Goal: Task Accomplishment & Management: Use online tool/utility

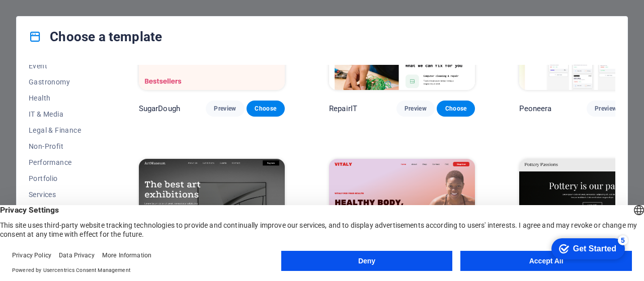
scroll to position [210, 0]
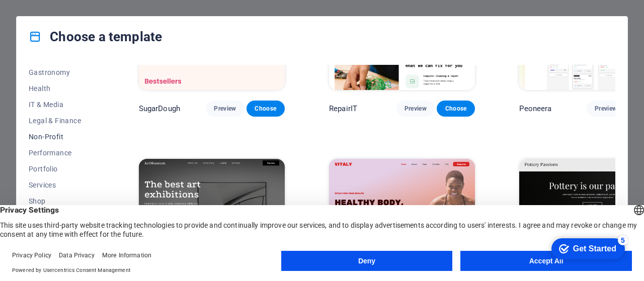
click at [57, 136] on span "Non-Profit" at bounding box center [62, 137] width 66 height 8
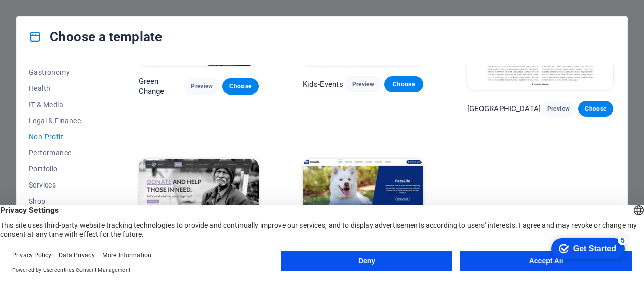
scroll to position [0, 0]
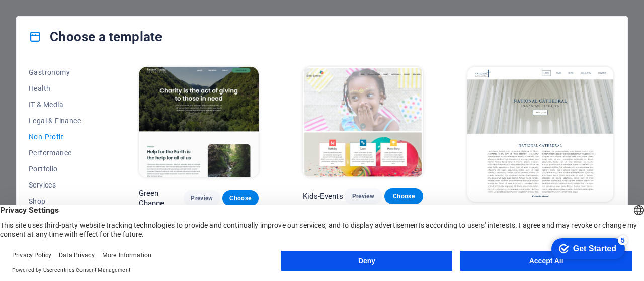
click at [533, 262] on button "Accept All" at bounding box center [546, 261] width 172 height 20
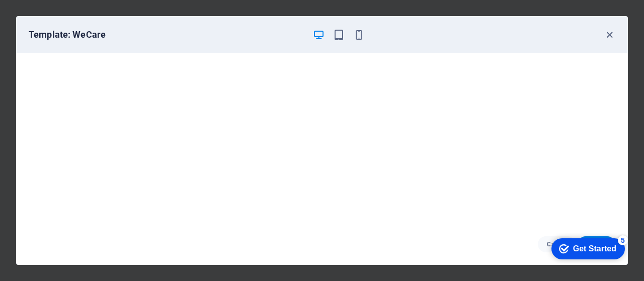
scroll to position [2, 0]
click at [610, 30] on icon "button" at bounding box center [610, 35] width 12 height 12
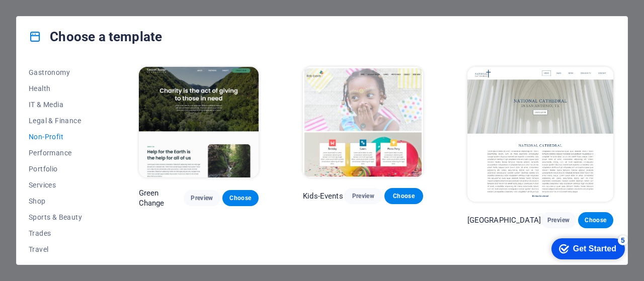
click at [592, 247] on div "Get Started" at bounding box center [594, 249] width 43 height 9
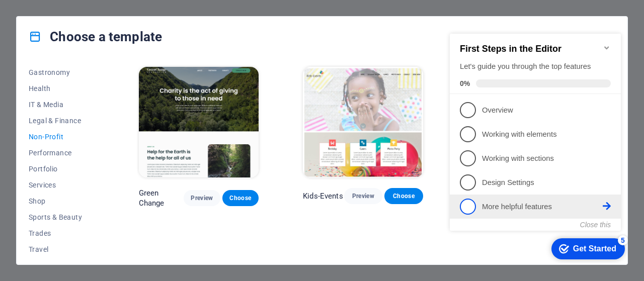
click at [470, 204] on span "5" at bounding box center [468, 207] width 16 height 16
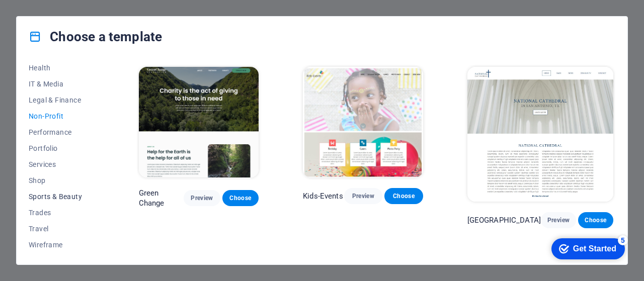
scroll to position [0, 0]
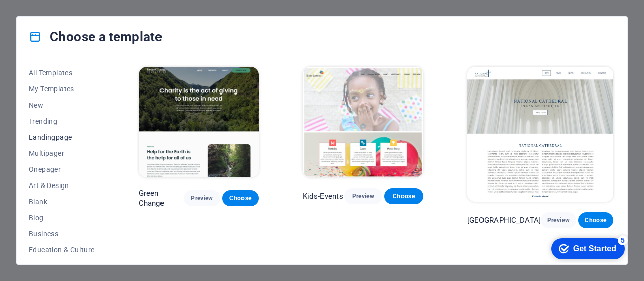
click at [39, 139] on span "Landingpage" at bounding box center [62, 137] width 66 height 8
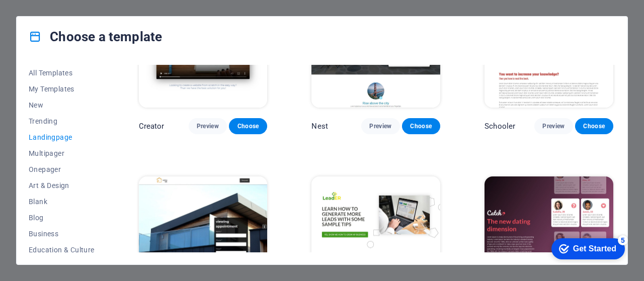
scroll to position [1126, 0]
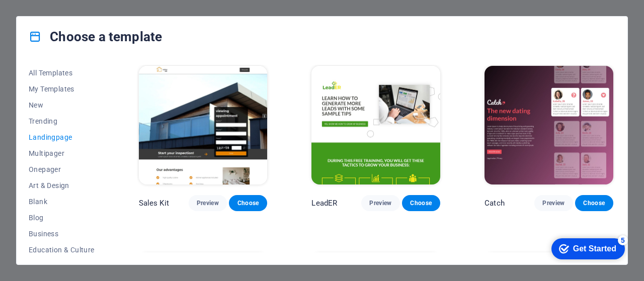
click at [580, 249] on div "Get Started" at bounding box center [594, 249] width 43 height 9
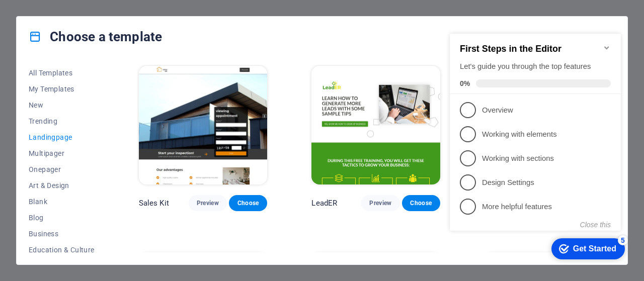
scroll to position [1236, 0]
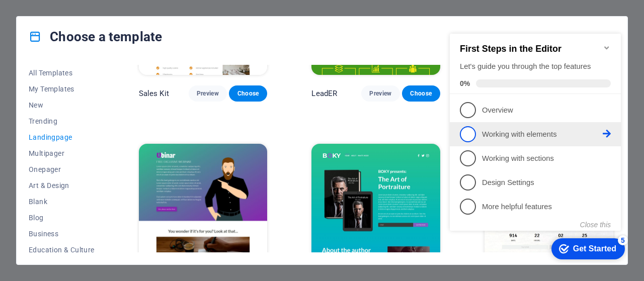
click at [469, 127] on span "2" at bounding box center [468, 134] width 16 height 16
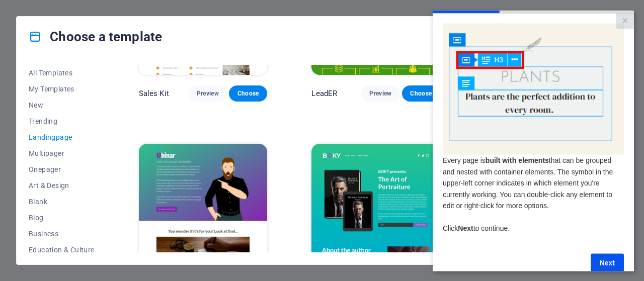
scroll to position [21, 0]
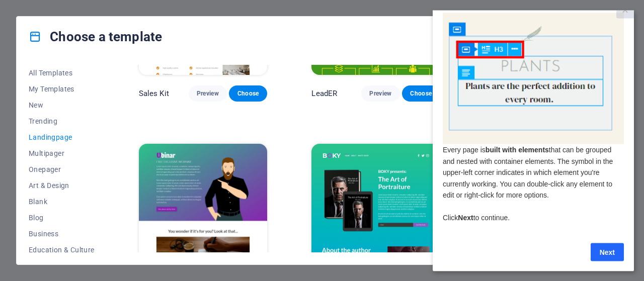
click at [607, 243] on link "Next" at bounding box center [607, 252] width 33 height 18
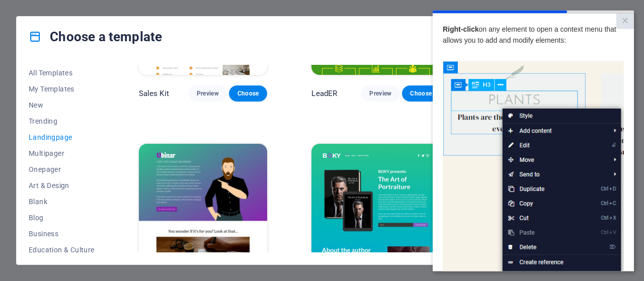
click at [523, 147] on img at bounding box center [533, 203] width 181 height 285
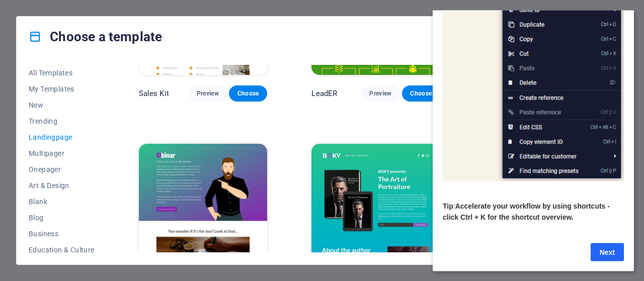
click at [609, 246] on link "Next" at bounding box center [607, 252] width 33 height 18
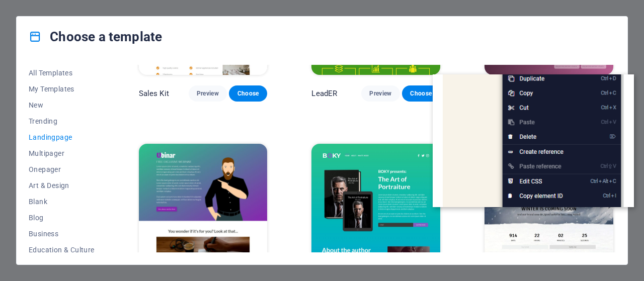
scroll to position [0, 0]
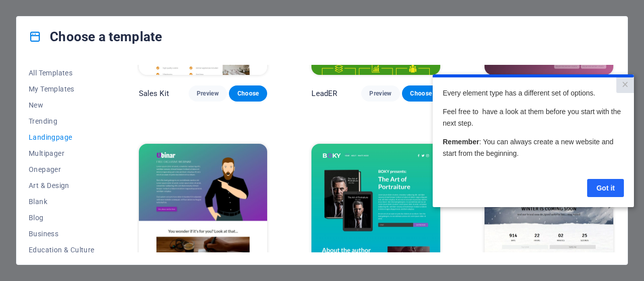
click at [598, 189] on link "Got it" at bounding box center [605, 188] width 37 height 18
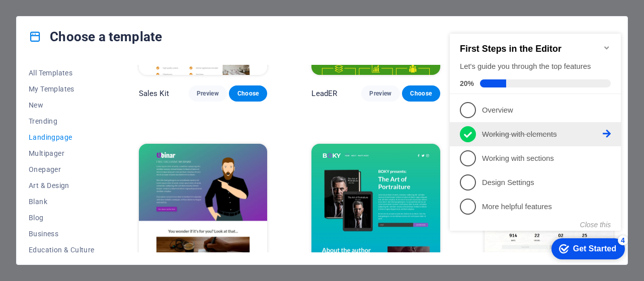
click at [471, 135] on icon at bounding box center [468, 134] width 8 height 15
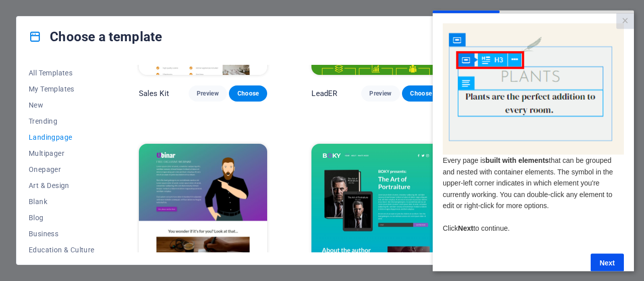
scroll to position [21, 0]
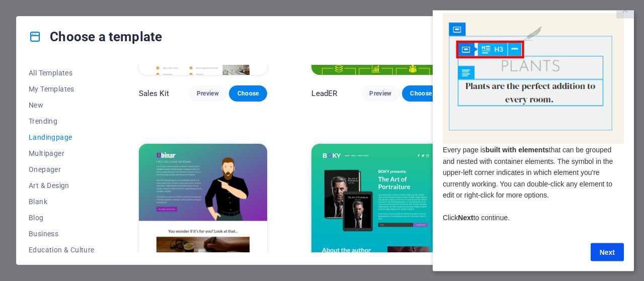
click at [605, 243] on link "Next" at bounding box center [607, 252] width 33 height 18
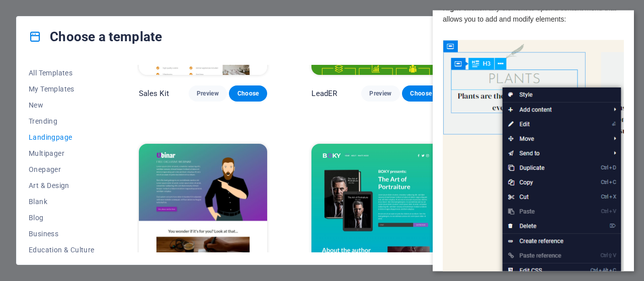
scroll to position [0, 0]
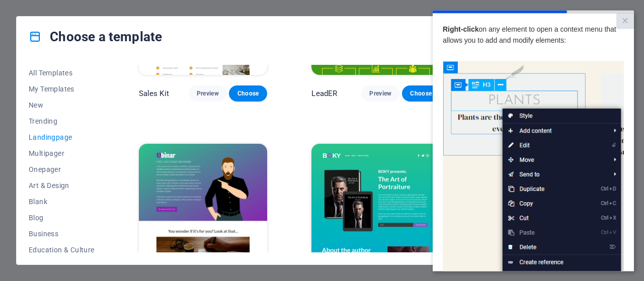
click at [555, 190] on img at bounding box center [533, 203] width 181 height 285
click at [439, 162] on cue "Right-click on any element to open a context menu that allows you to add and mo…" at bounding box center [533, 224] width 201 height 423
click at [439, 55] on cue "Right-click on any element to open a context menu that allows you to add and mo…" at bounding box center [533, 224] width 201 height 423
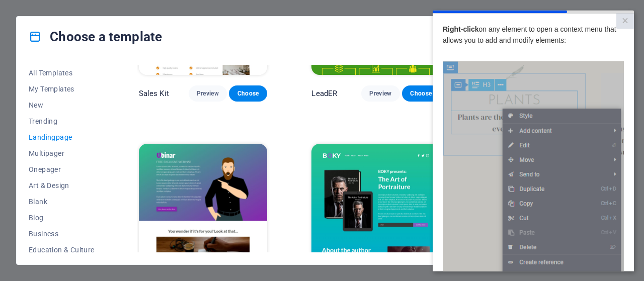
click at [439, 55] on cue "Right-click on any element to open a context menu that allows you to add and mo…" at bounding box center [533, 224] width 201 height 423
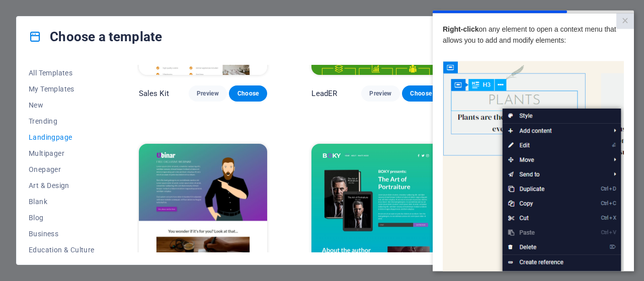
click at [439, 55] on cue "Right-click on any element to open a context menu that allows you to add and mo…" at bounding box center [533, 224] width 201 height 423
click at [339, 34] on div "Choose a template" at bounding box center [322, 37] width 611 height 40
click at [620, 21] on link "×" at bounding box center [625, 21] width 18 height 16
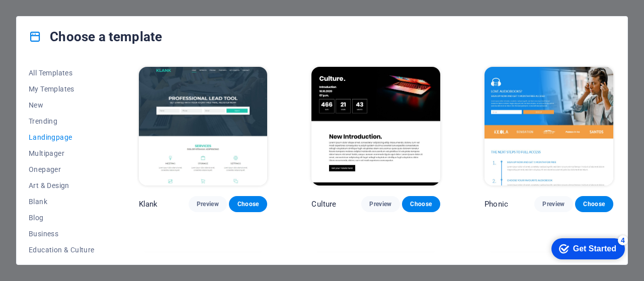
click at [587, 250] on div "Get Started" at bounding box center [594, 249] width 43 height 9
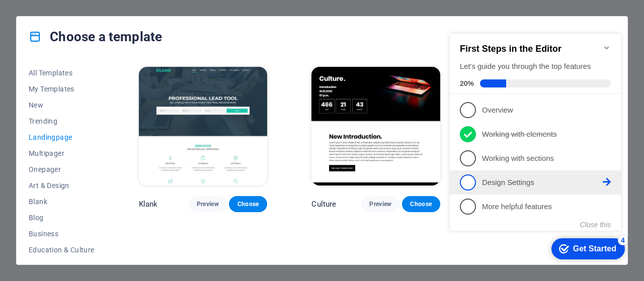
click at [469, 179] on span "4" at bounding box center [468, 183] width 16 height 16
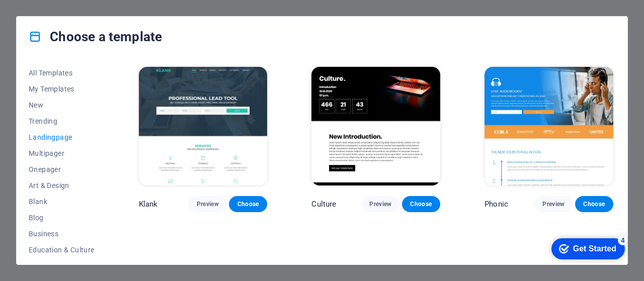
click at [582, 248] on div "Get Started" at bounding box center [594, 249] width 43 height 9
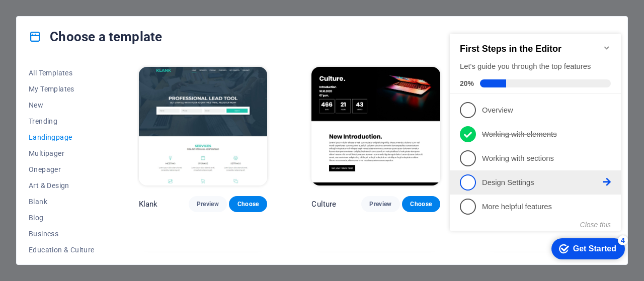
click at [603, 179] on icon at bounding box center [607, 182] width 8 height 8
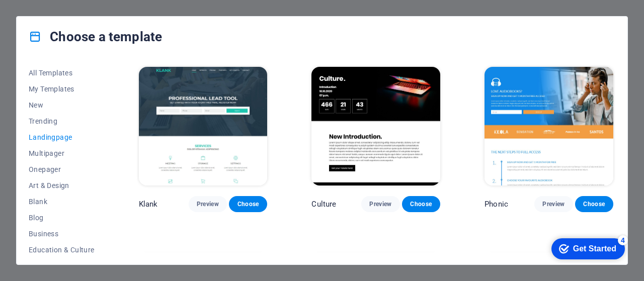
click at [561, 248] on icon "checkmark" at bounding box center [564, 249] width 10 height 10
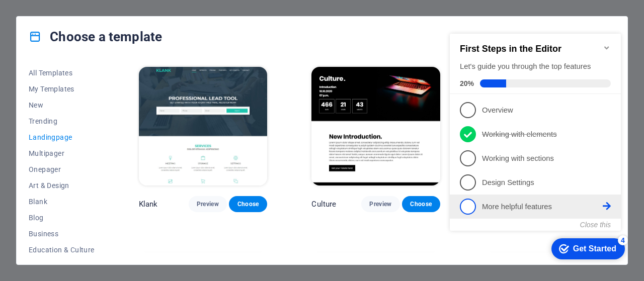
click at [468, 204] on span "5" at bounding box center [468, 207] width 16 height 16
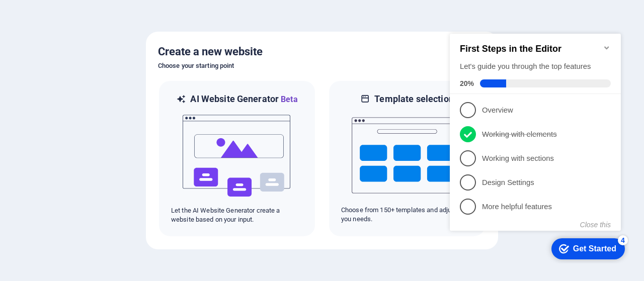
click at [332, 61] on h6 "Choose your starting point" at bounding box center [322, 66] width 328 height 12
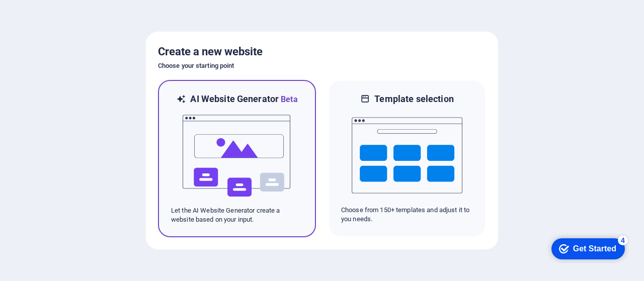
click at [234, 159] on img at bounding box center [237, 156] width 111 height 101
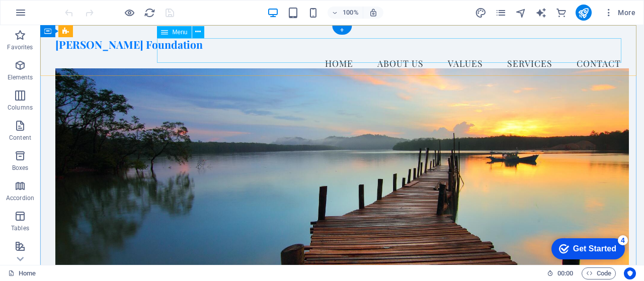
click at [386, 54] on nav "Home About Us Values Services Contact" at bounding box center [342, 63] width 574 height 25
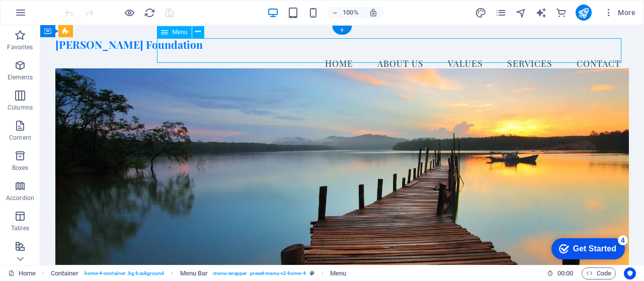
click at [334, 51] on nav "Home About Us Values Services Contact" at bounding box center [342, 63] width 574 height 25
click at [198, 32] on icon at bounding box center [198, 32] width 6 height 11
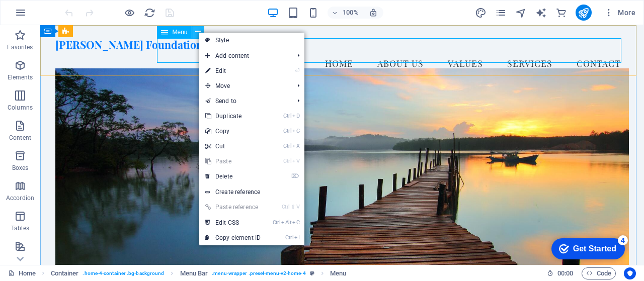
click at [198, 32] on icon at bounding box center [198, 32] width 6 height 11
click at [167, 36] on icon at bounding box center [164, 32] width 7 height 12
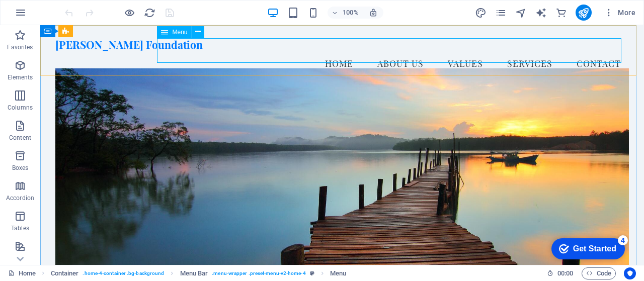
click at [167, 36] on icon at bounding box center [164, 32] width 7 height 12
select select
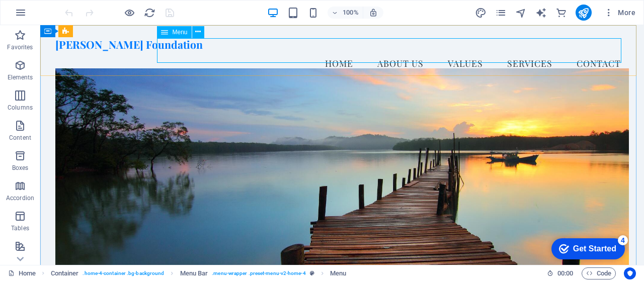
select select
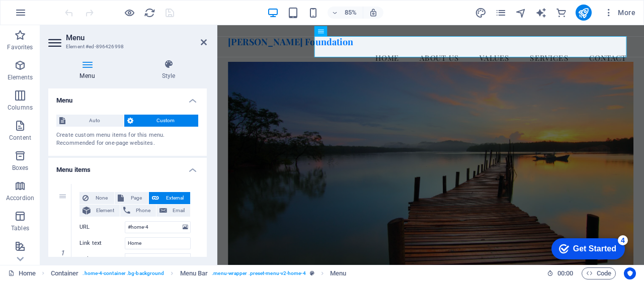
click at [199, 40] on h2 "Menu" at bounding box center [136, 37] width 141 height 9
click at [204, 41] on icon at bounding box center [204, 42] width 6 height 8
